Goal: Information Seeking & Learning: Learn about a topic

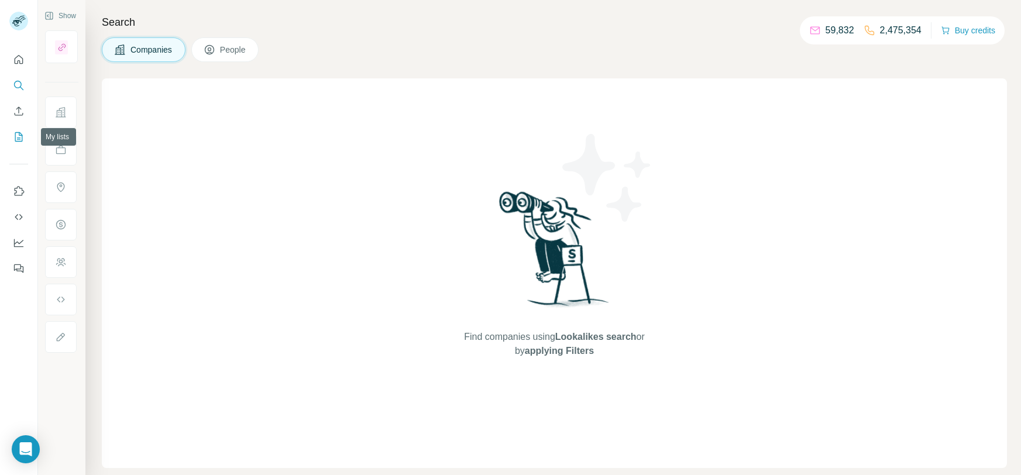
click at [21, 143] on button "My lists" at bounding box center [18, 136] width 19 height 21
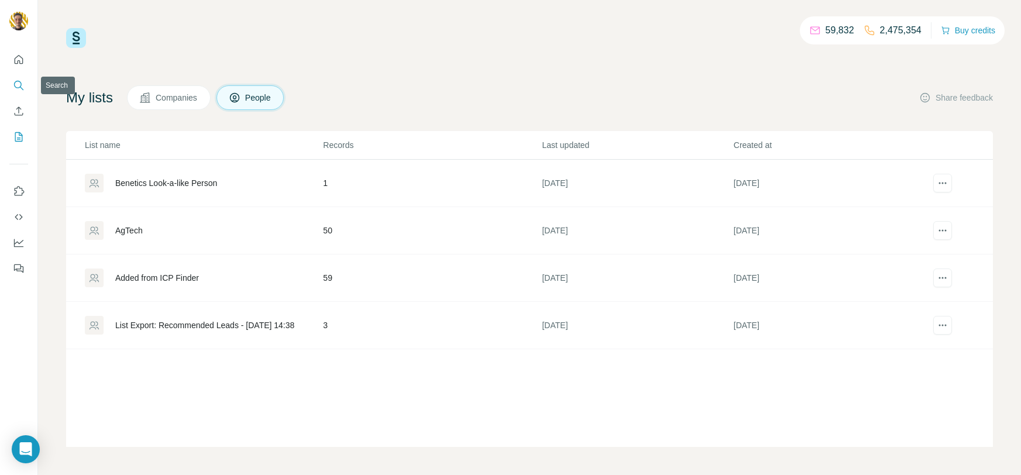
click at [15, 87] on icon "Search" at bounding box center [18, 85] width 8 height 8
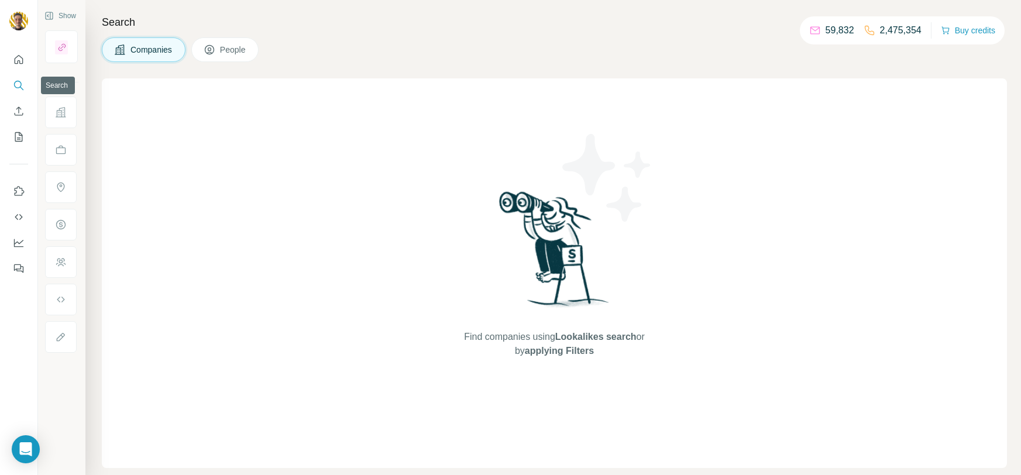
click at [15, 87] on icon "Search" at bounding box center [19, 86] width 12 height 12
click at [19, 60] on icon "Quick start" at bounding box center [19, 59] width 9 height 9
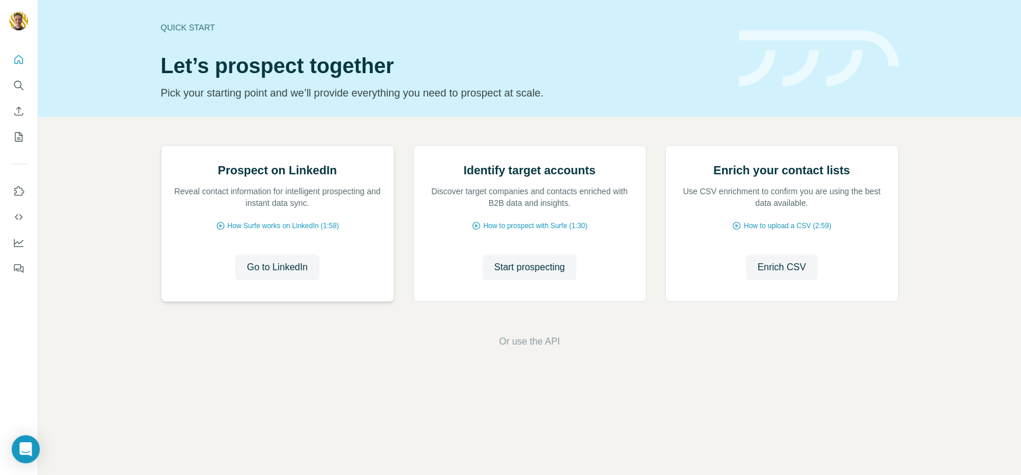
scroll to position [29, 0]
click at [16, 75] on button "Search" at bounding box center [18, 85] width 19 height 21
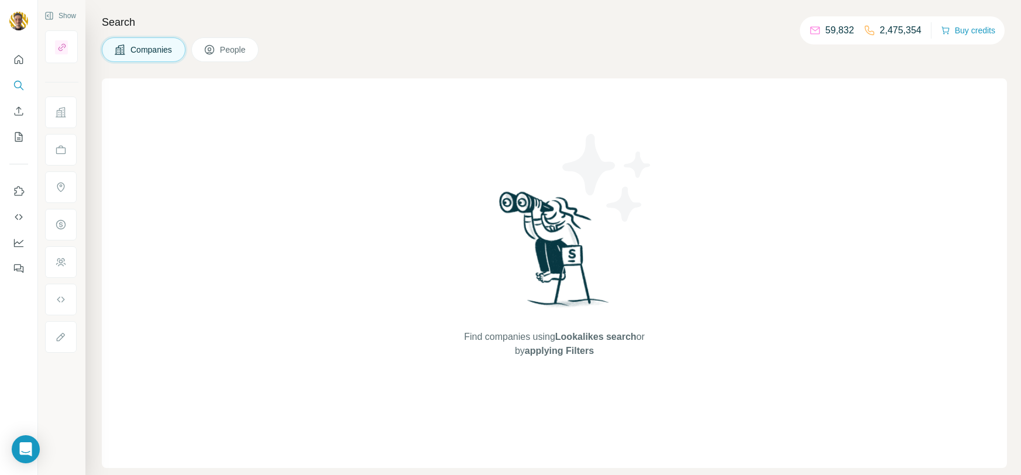
click at [221, 58] on button "People" at bounding box center [225, 49] width 68 height 25
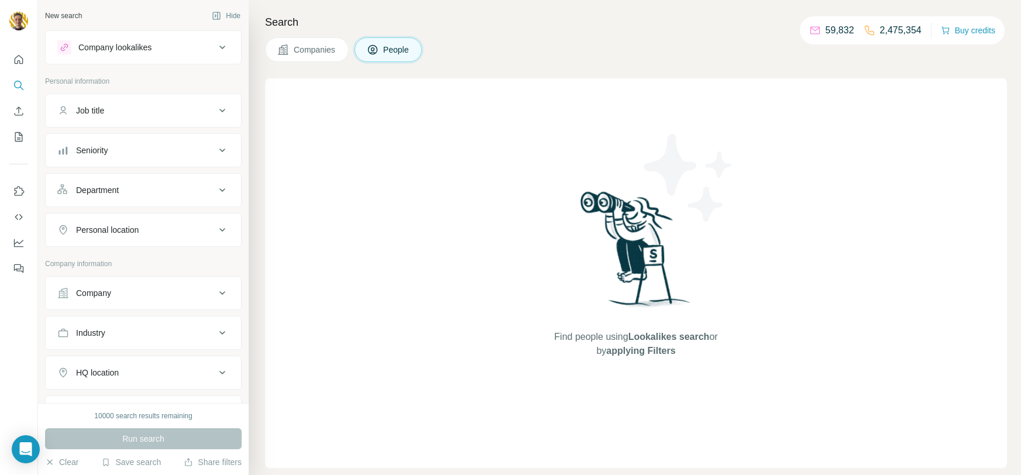
click at [318, 37] on button "Companies" at bounding box center [307, 49] width 84 height 25
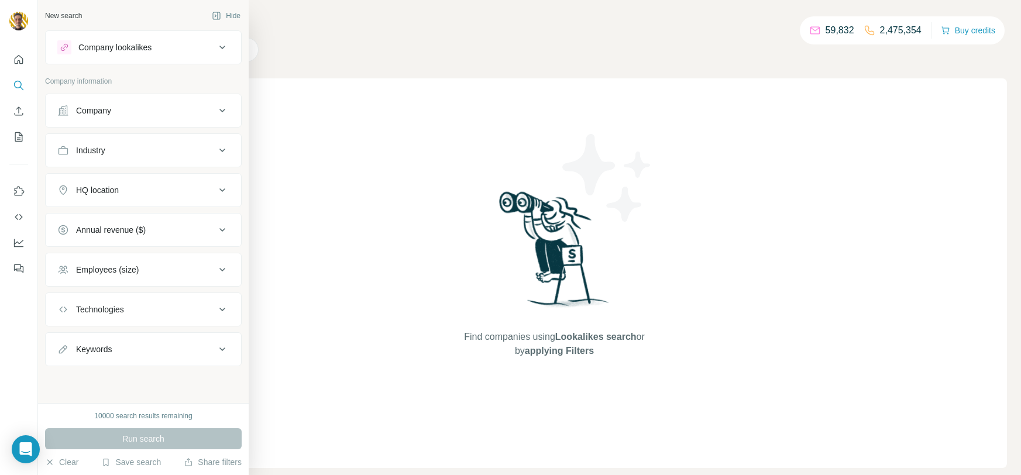
click at [112, 148] on div "Industry" at bounding box center [136, 151] width 158 height 12
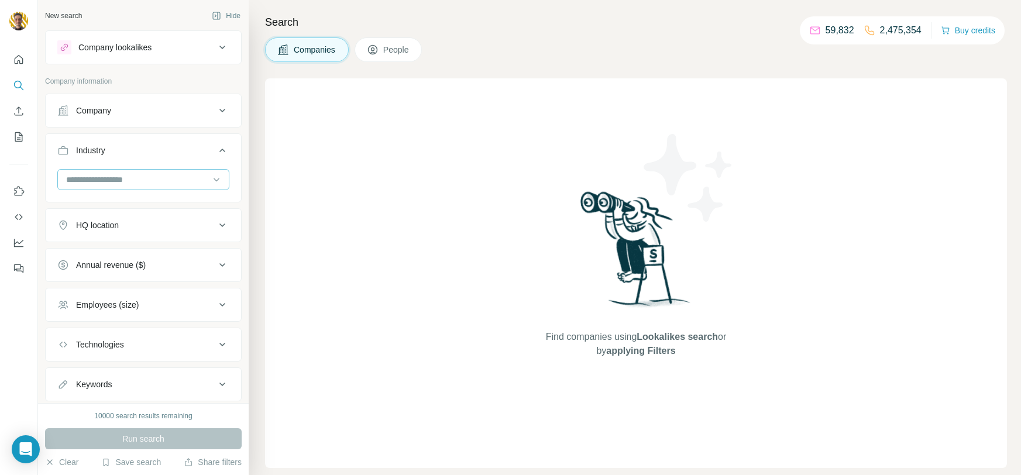
click at [91, 187] on div at bounding box center [137, 180] width 145 height 20
type input "********"
click at [90, 192] on div "Robotics" at bounding box center [143, 205] width 172 height 27
click at [93, 172] on div at bounding box center [137, 180] width 145 height 20
type input "********"
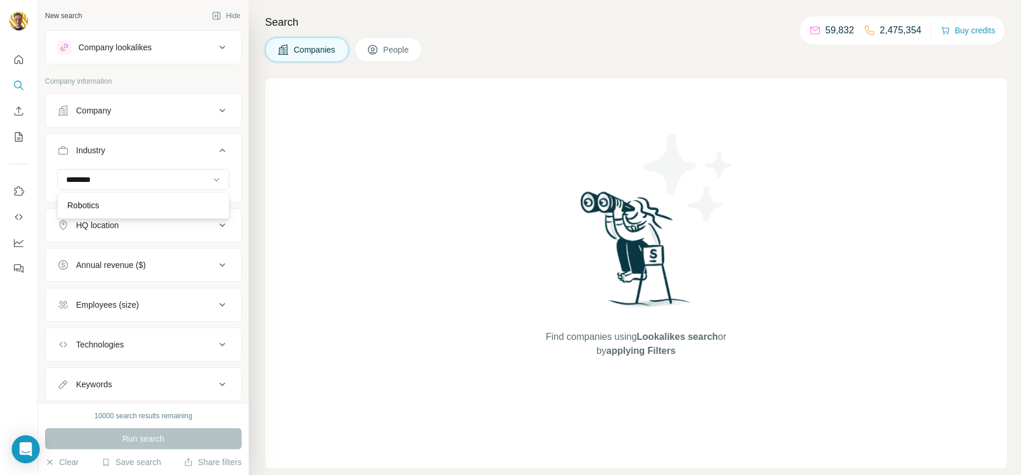
click at [81, 203] on p "Robotics" at bounding box center [83, 206] width 32 height 12
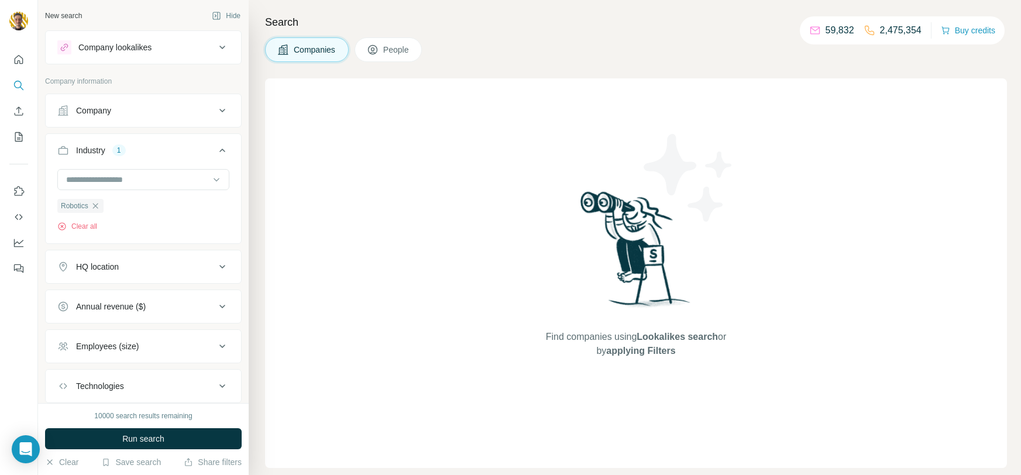
click at [97, 274] on button "HQ location" at bounding box center [143, 267] width 195 height 28
click at [88, 301] on input "text" at bounding box center [143, 296] width 172 height 21
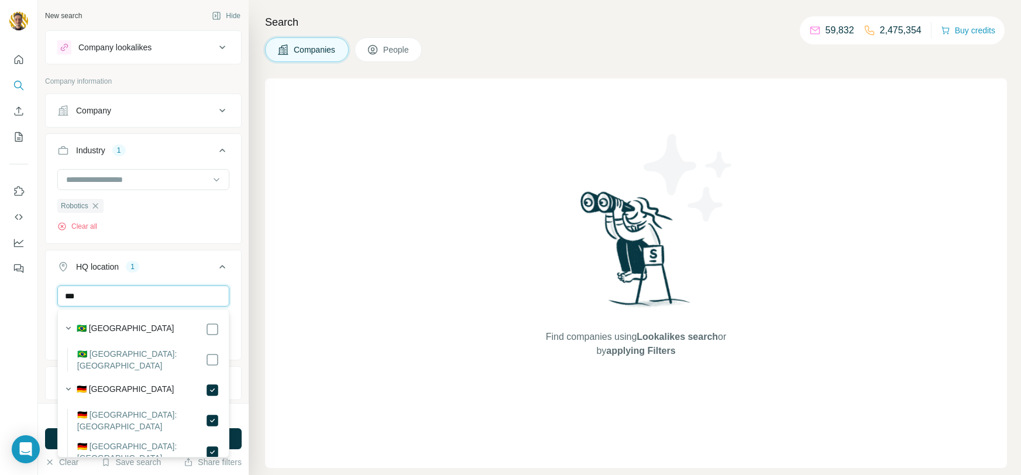
drag, startPoint x: 105, startPoint y: 295, endPoint x: 59, endPoint y: 284, distance: 47.4
click at [59, 286] on div "***" at bounding box center [143, 296] width 172 height 21
drag, startPoint x: 173, startPoint y: 304, endPoint x: 29, endPoint y: 280, distance: 145.8
click at [29, 280] on div "New search Hide Company lookalikes Company information Company Industry 1 Robot…" at bounding box center [510, 237] width 1021 height 475
type input "*****"
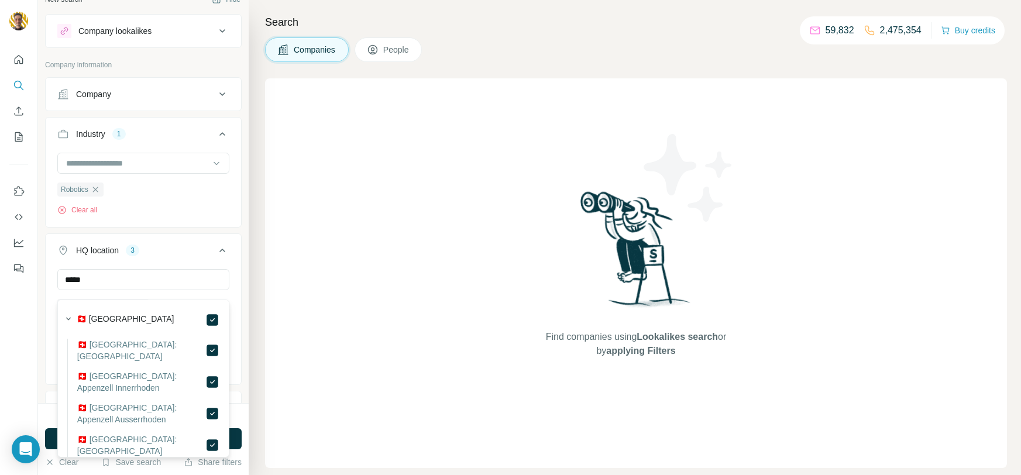
scroll to position [18, 0]
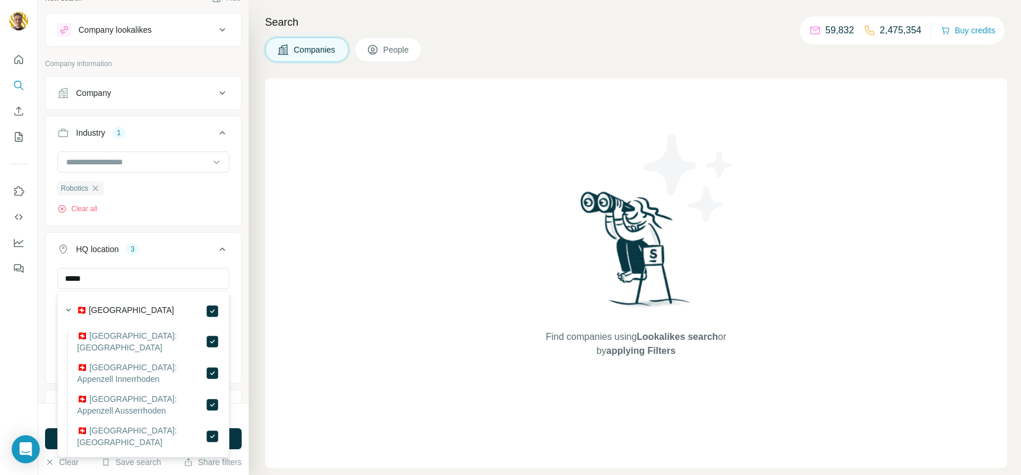
click at [217, 250] on icon at bounding box center [222, 249] width 14 height 14
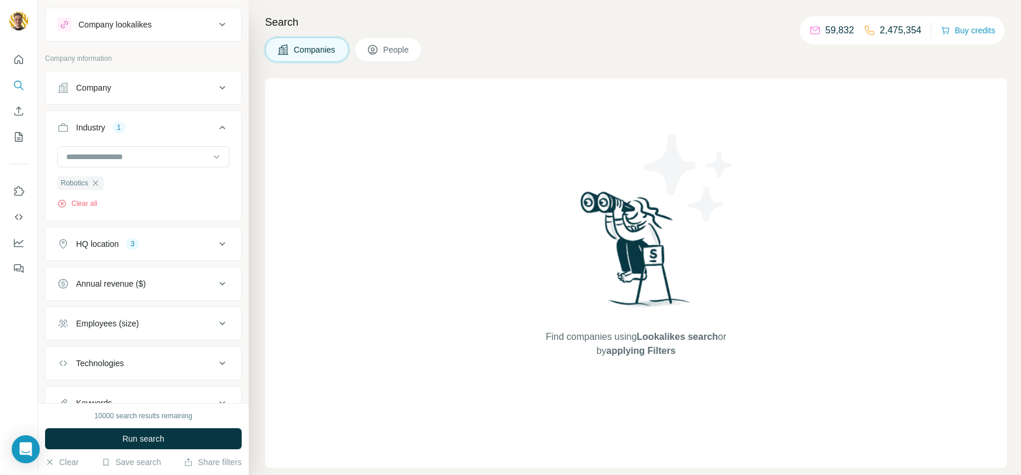
scroll to position [24, 0]
click at [205, 286] on div "Annual revenue ($)" at bounding box center [136, 283] width 158 height 12
click at [66, 328] on icon at bounding box center [64, 330] width 14 height 14
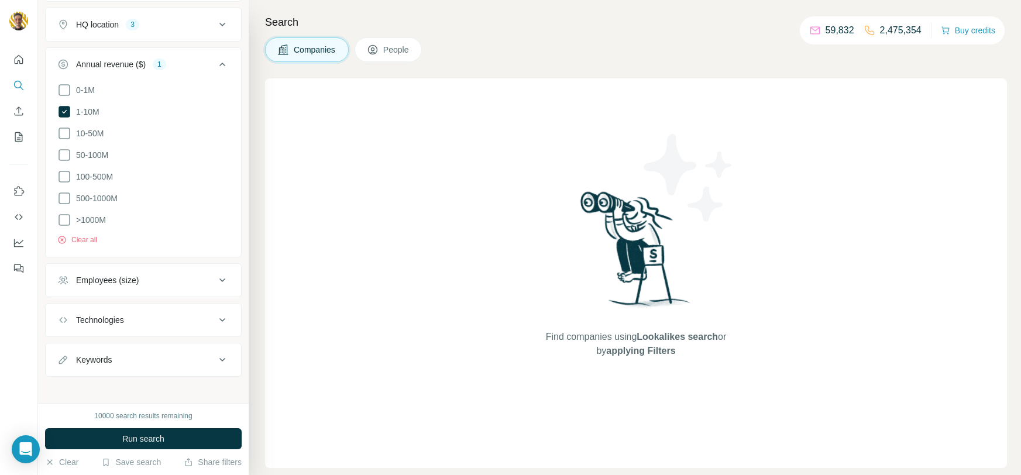
scroll to position [247, 0]
click at [197, 280] on div "Employees (size)" at bounding box center [136, 275] width 158 height 12
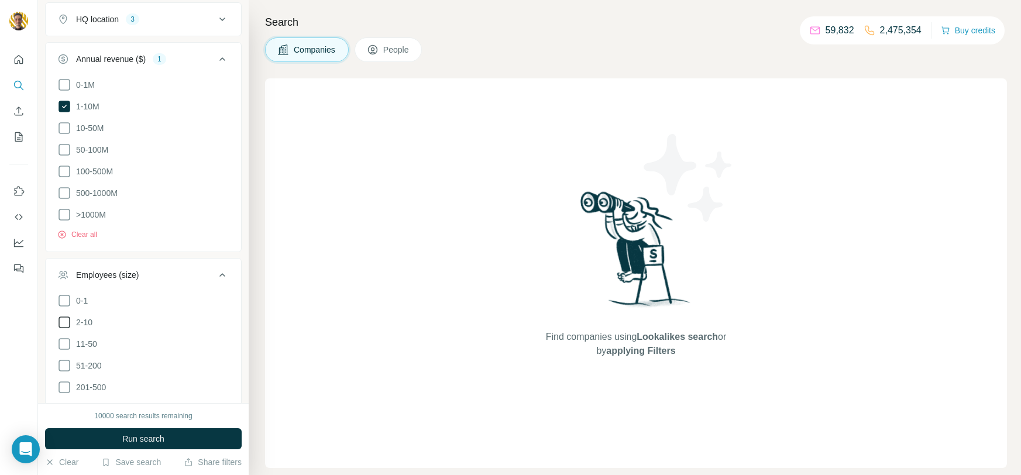
click at [64, 325] on icon at bounding box center [64, 322] width 14 height 14
click at [66, 348] on icon at bounding box center [64, 344] width 14 height 14
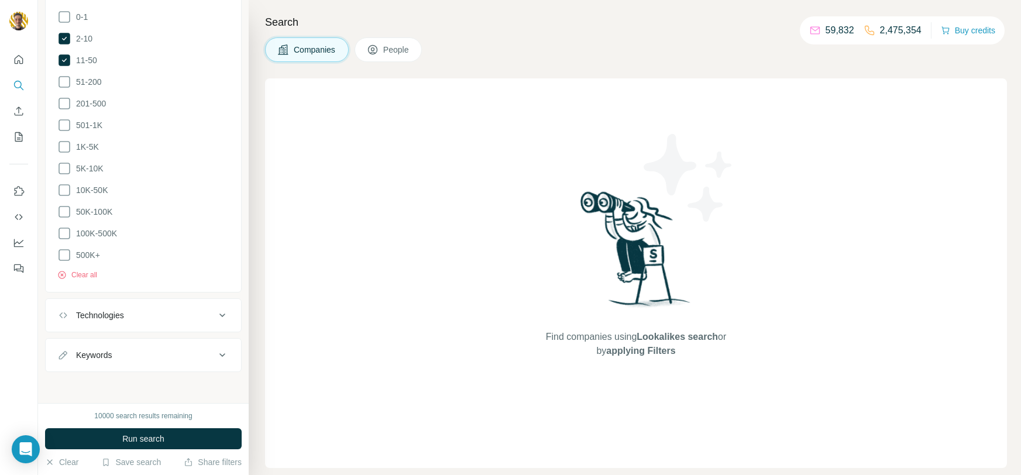
scroll to position [532, 0]
click at [166, 435] on button "Run search" at bounding box center [143, 438] width 197 height 21
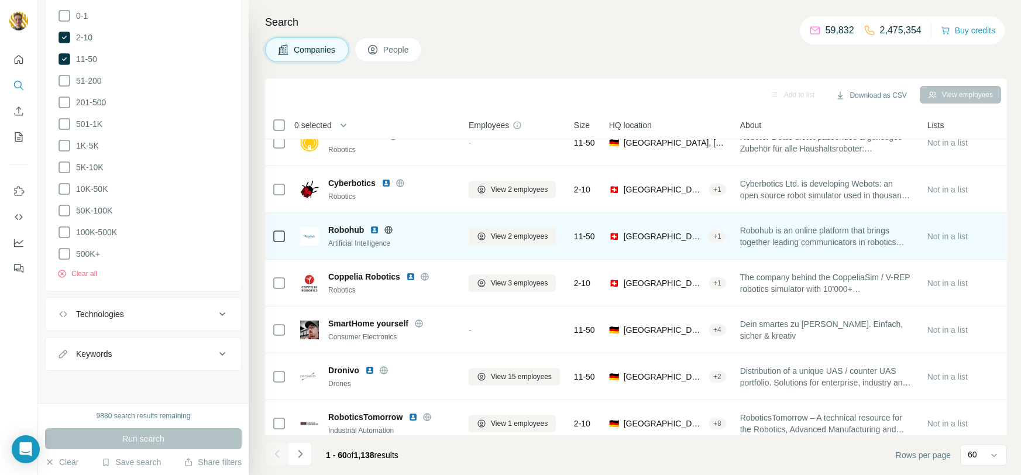
scroll to position [132, 0]
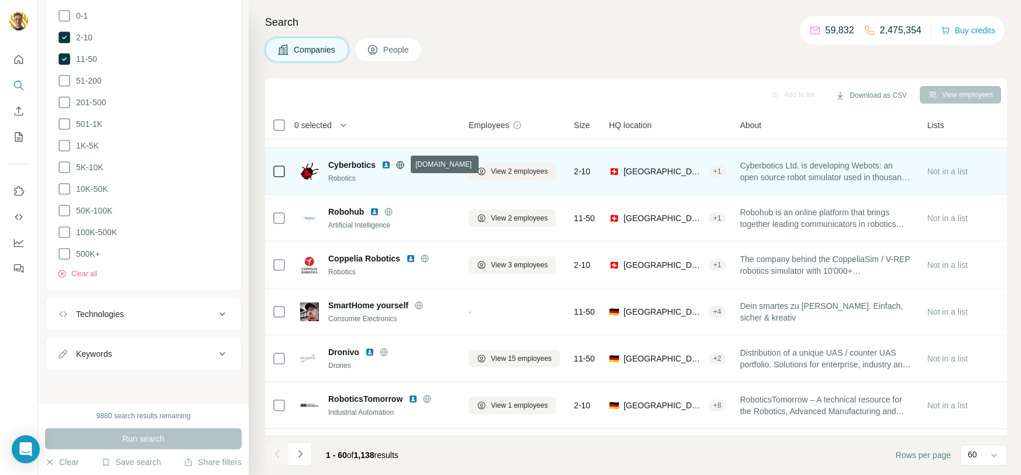
click at [405, 167] on icon at bounding box center [400, 164] width 9 height 9
click at [384, 164] on img at bounding box center [385, 164] width 9 height 9
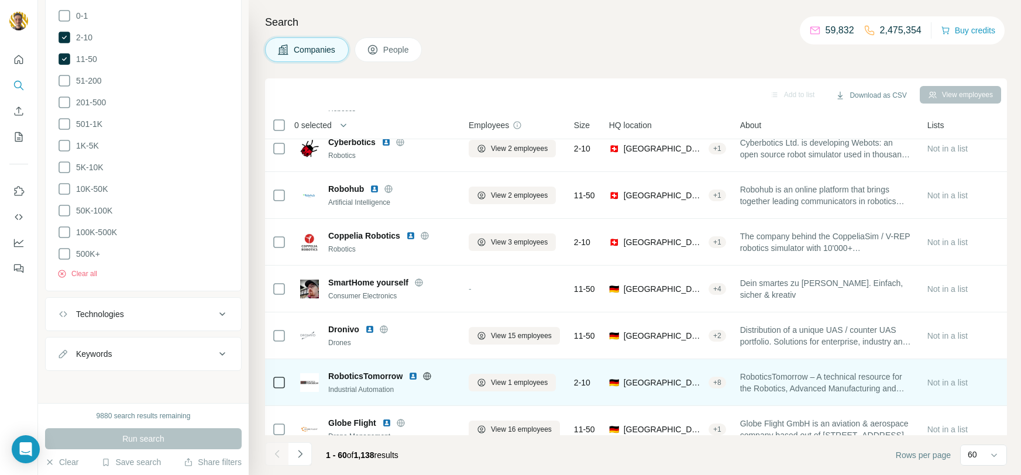
scroll to position [162, 0]
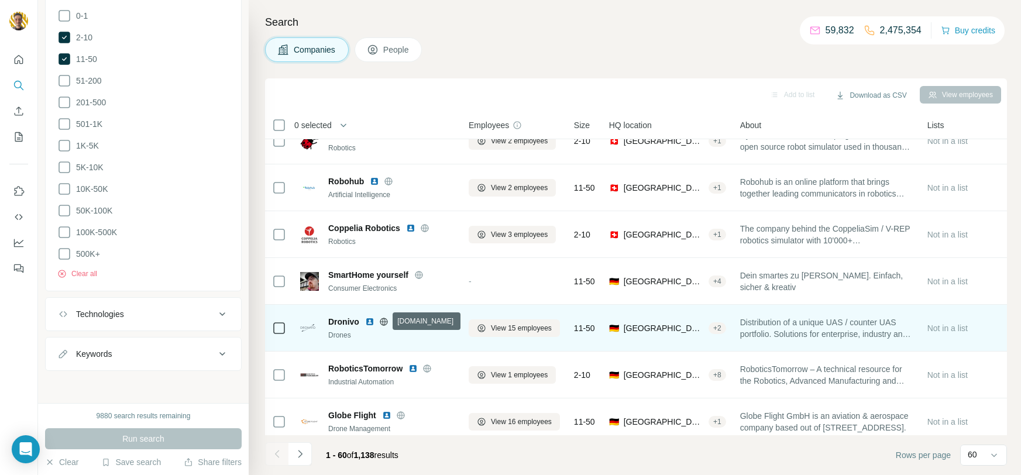
click at [384, 319] on icon at bounding box center [383, 322] width 3 height 8
click at [370, 318] on img at bounding box center [369, 321] width 9 height 9
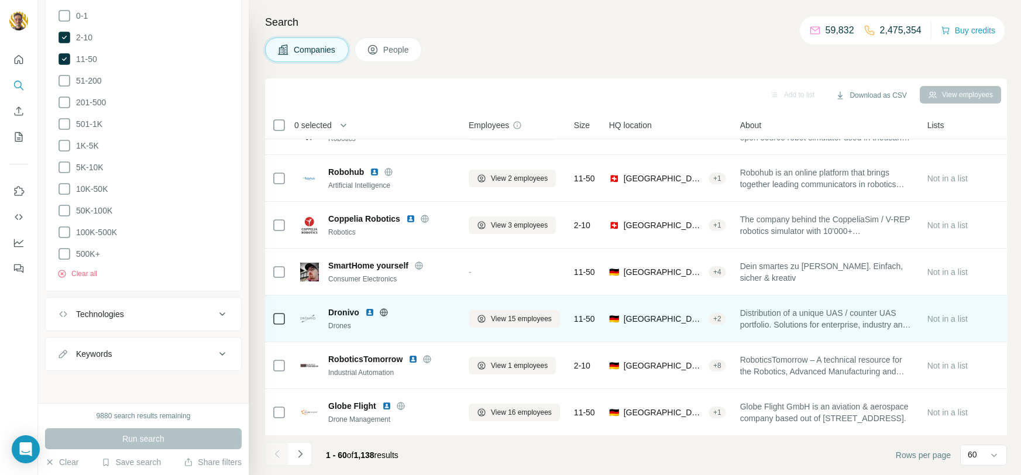
scroll to position [212, 0]
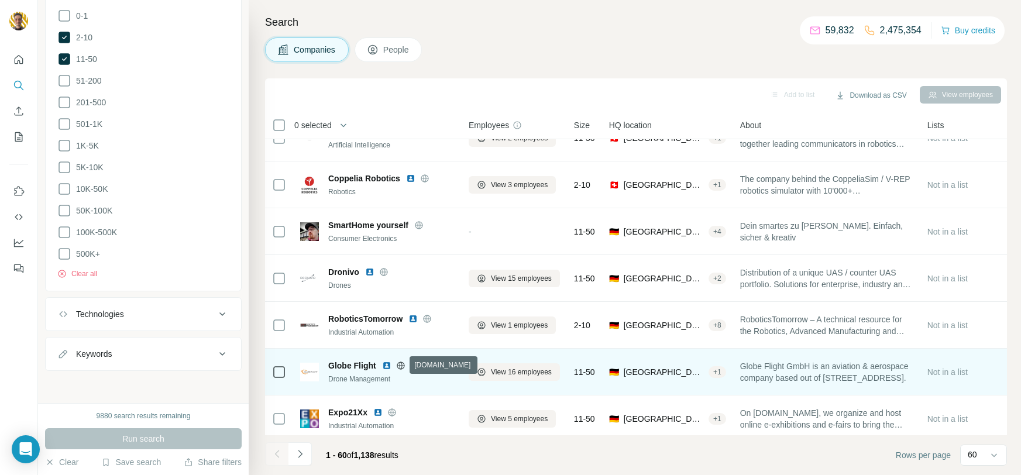
click at [397, 364] on icon at bounding box center [401, 366] width 8 height 8
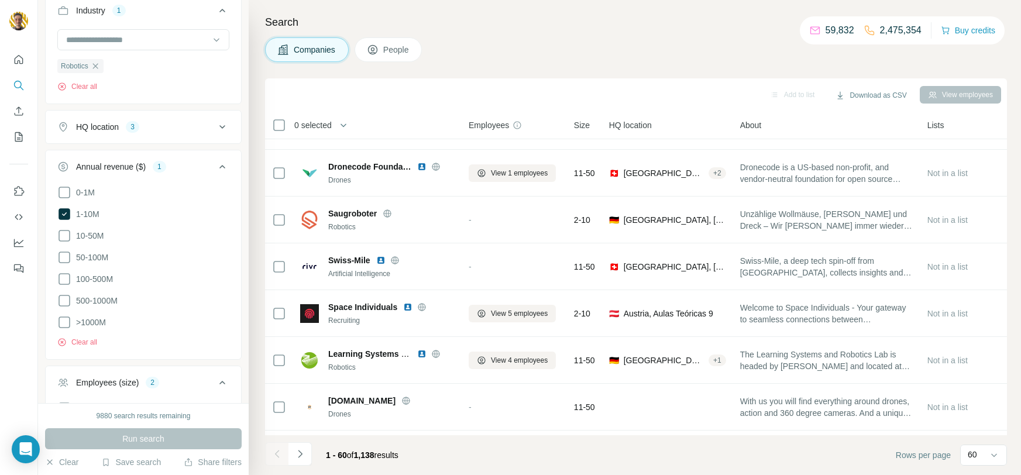
scroll to position [0, 0]
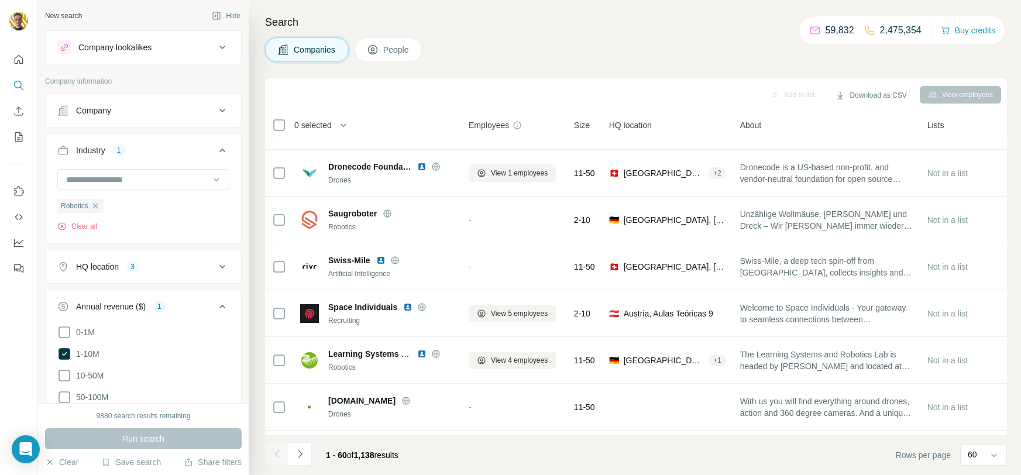
click at [172, 151] on div "Industry 1" at bounding box center [136, 151] width 158 height 12
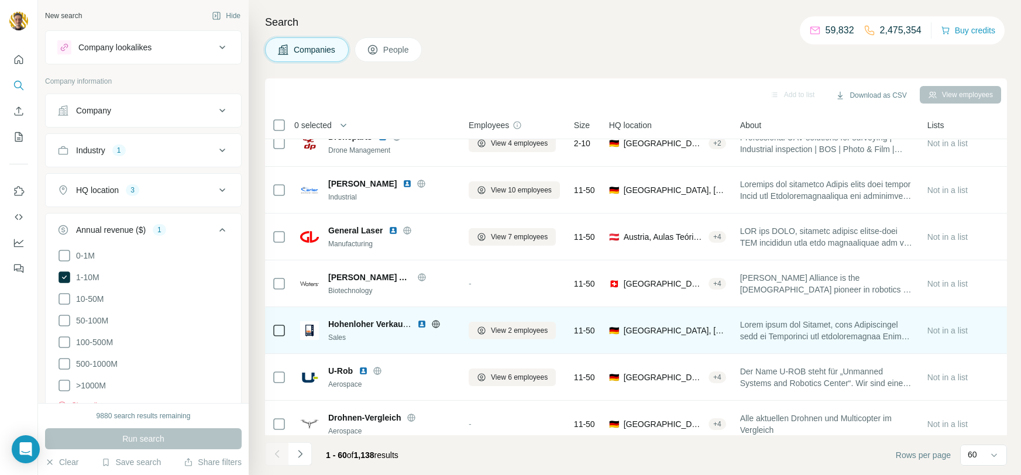
scroll to position [1344, 0]
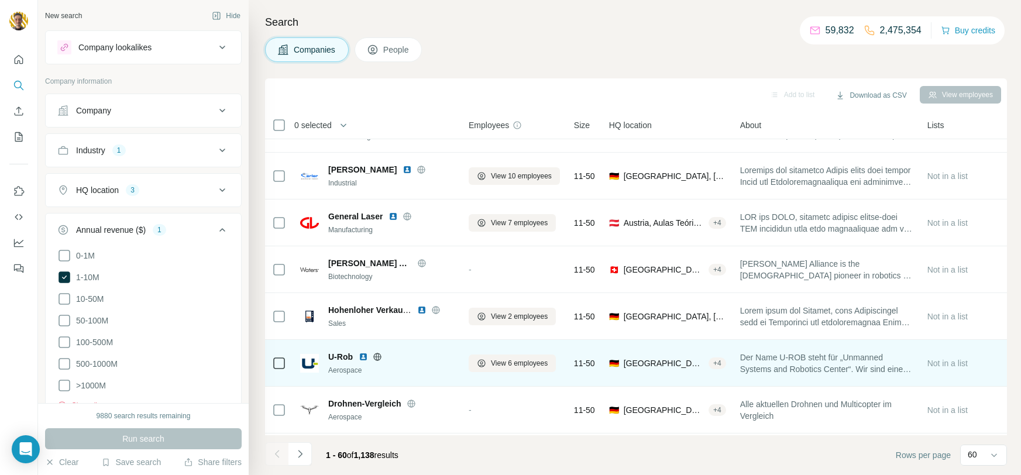
click at [372, 352] on div at bounding box center [377, 356] width 37 height 9
click at [376, 354] on icon at bounding box center [377, 356] width 9 height 9
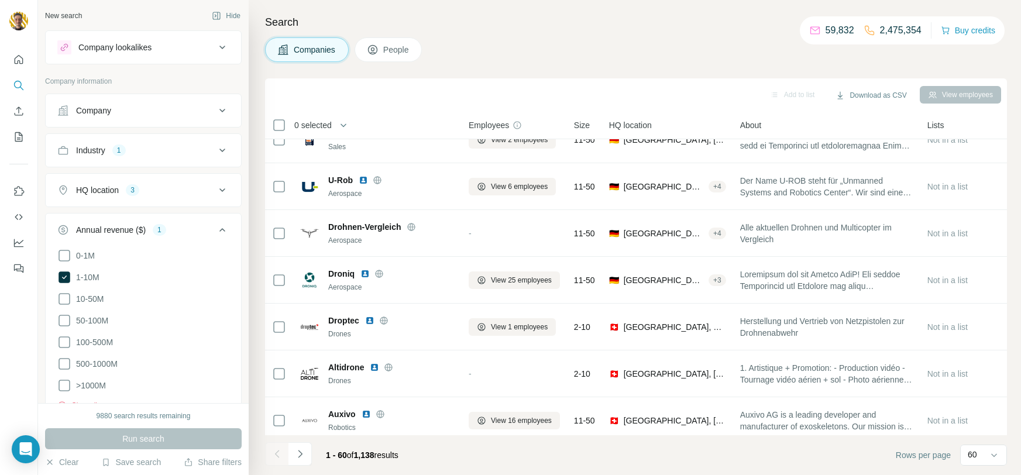
scroll to position [1527, 0]
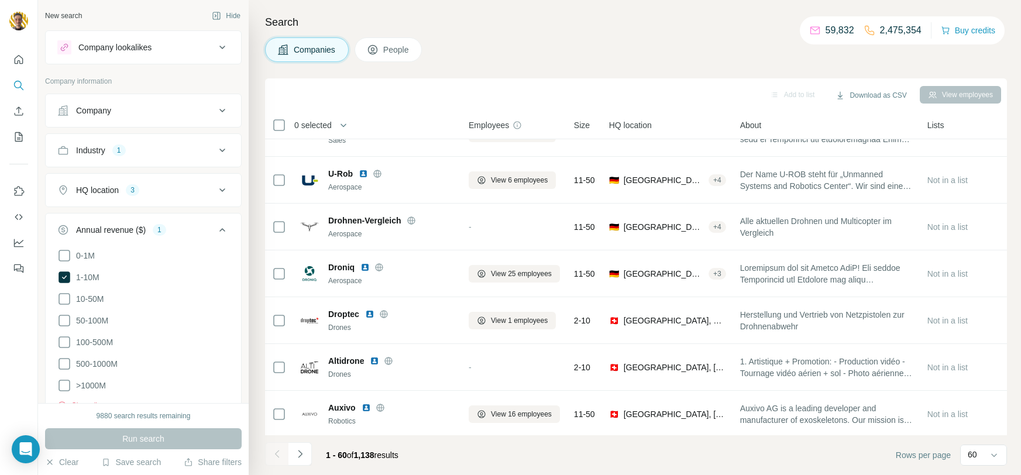
click at [167, 145] on div "Industry 1" at bounding box center [136, 151] width 158 height 12
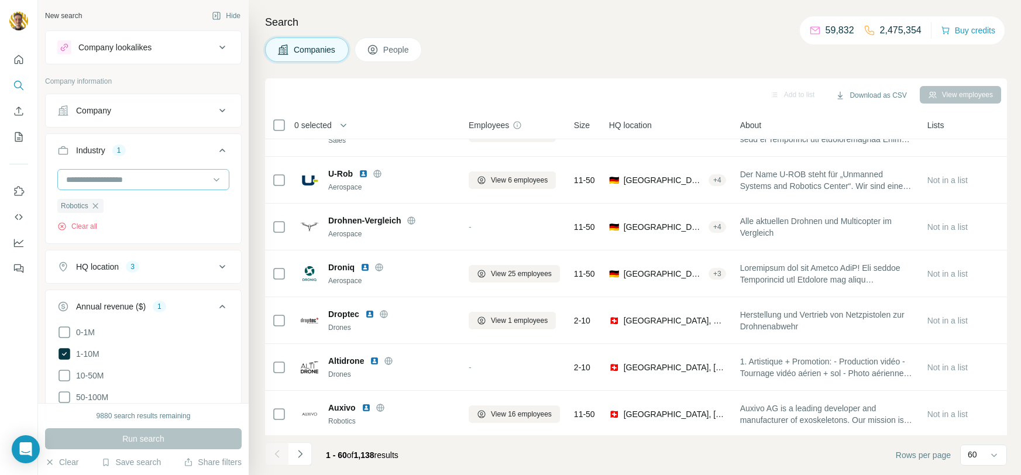
click at [141, 177] on input at bounding box center [137, 179] width 145 height 13
type input "*"
type input "****"
click at [114, 211] on p "Artificial Intelligence" at bounding box center [103, 206] width 73 height 12
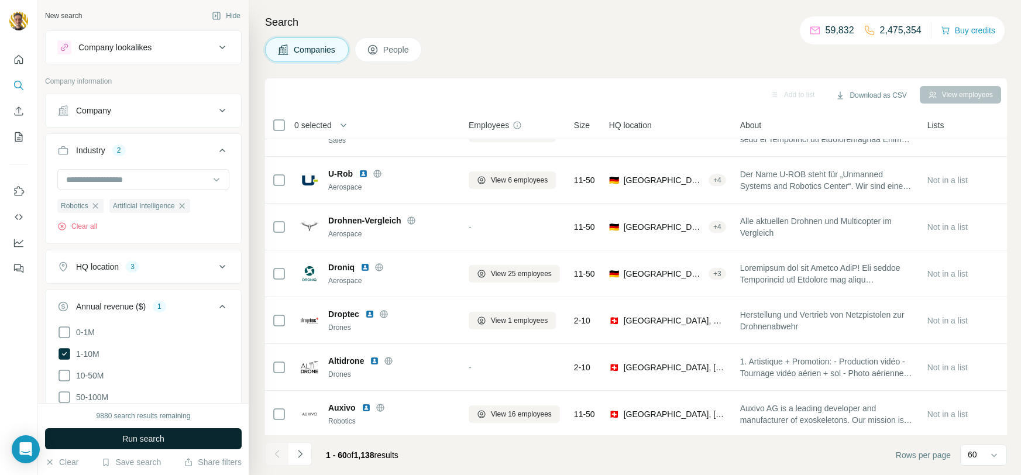
click at [143, 439] on span "Run search" at bounding box center [143, 439] width 42 height 12
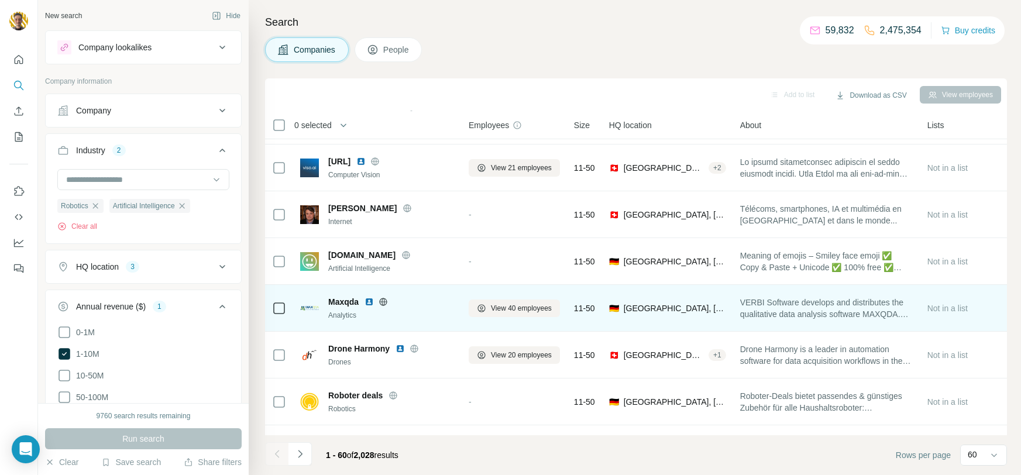
scroll to position [107, 0]
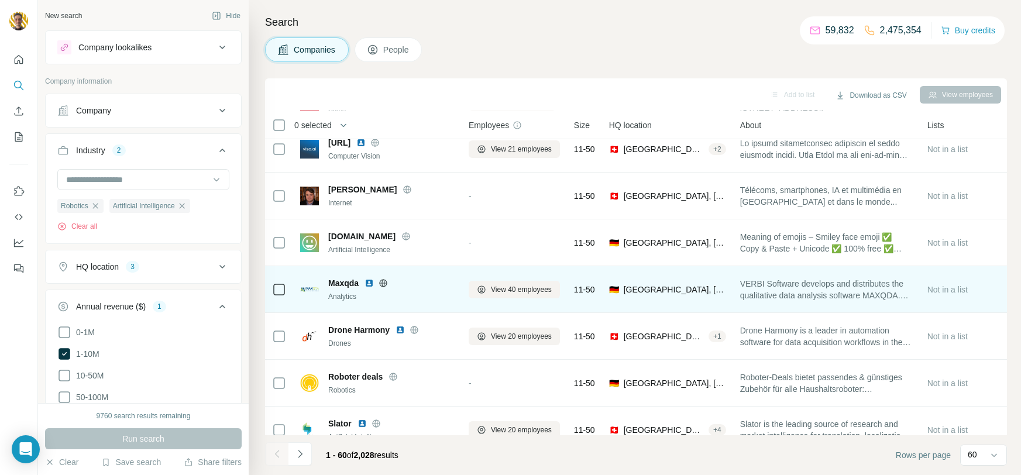
click at [380, 279] on icon at bounding box center [383, 283] width 9 height 9
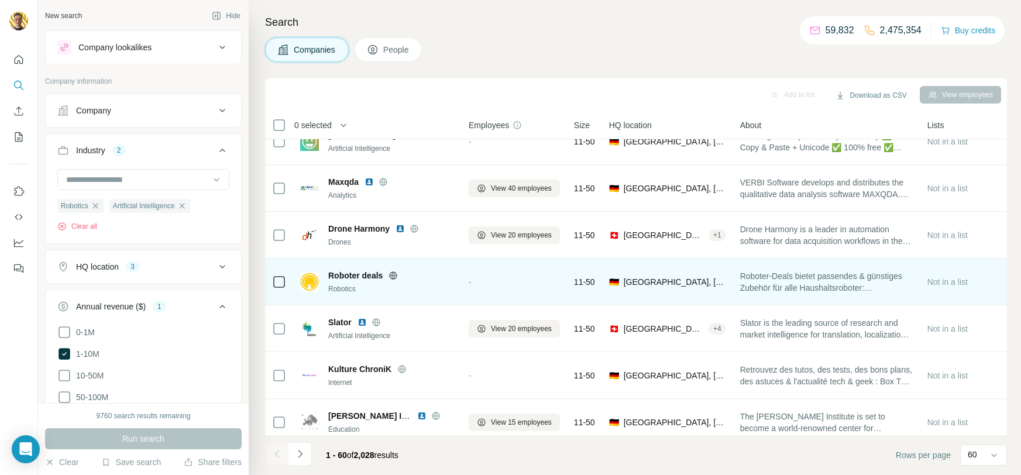
scroll to position [215, 0]
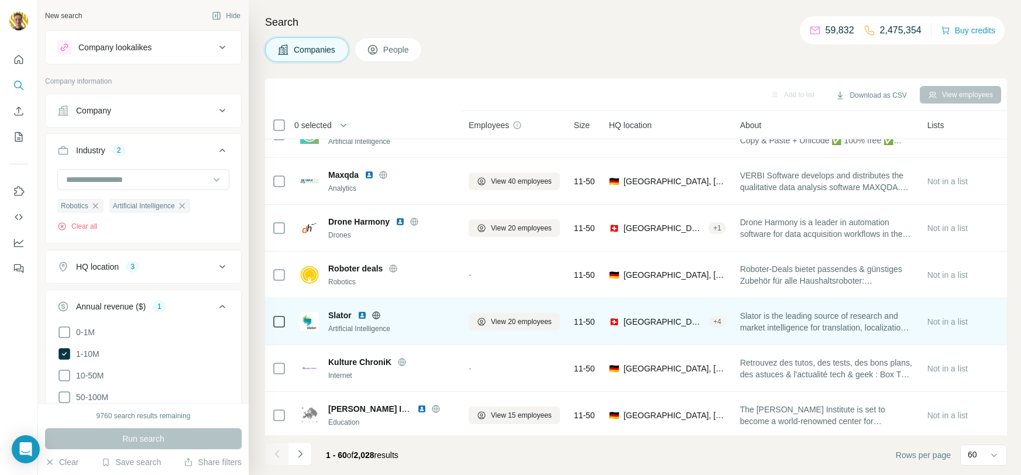
click at [376, 312] on icon at bounding box center [376, 315] width 9 height 9
click at [359, 315] on img at bounding box center [361, 315] width 9 height 9
